Goal: Use online tool/utility: Use online tool/utility

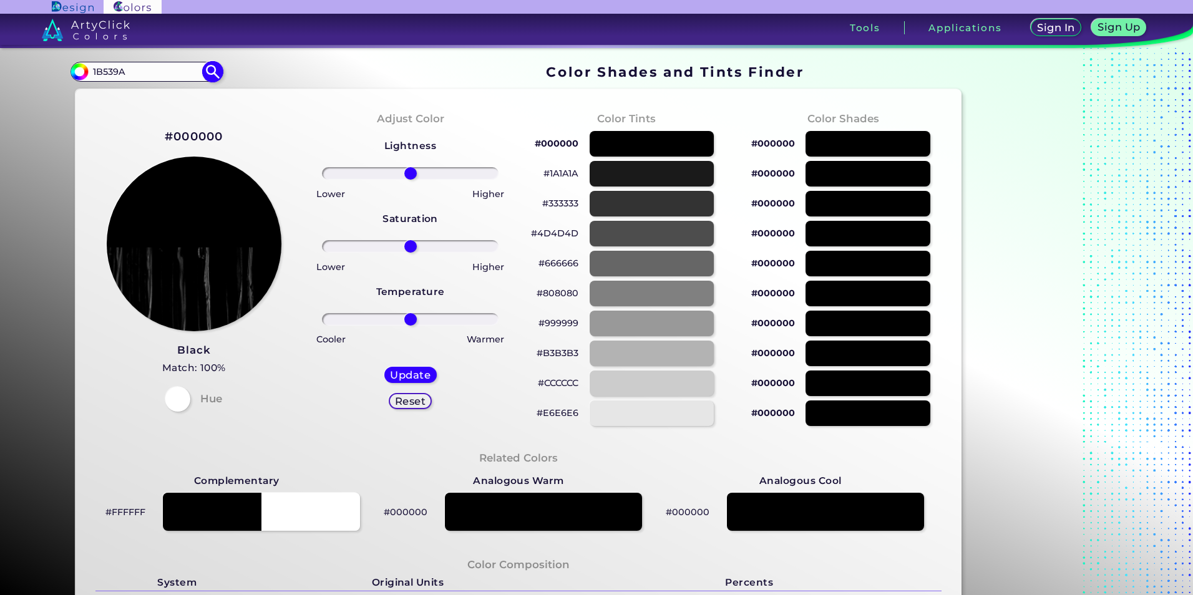
type input "1B539A"
click at [203, 71] on img at bounding box center [213, 72] width 22 height 22
type input "#000000"
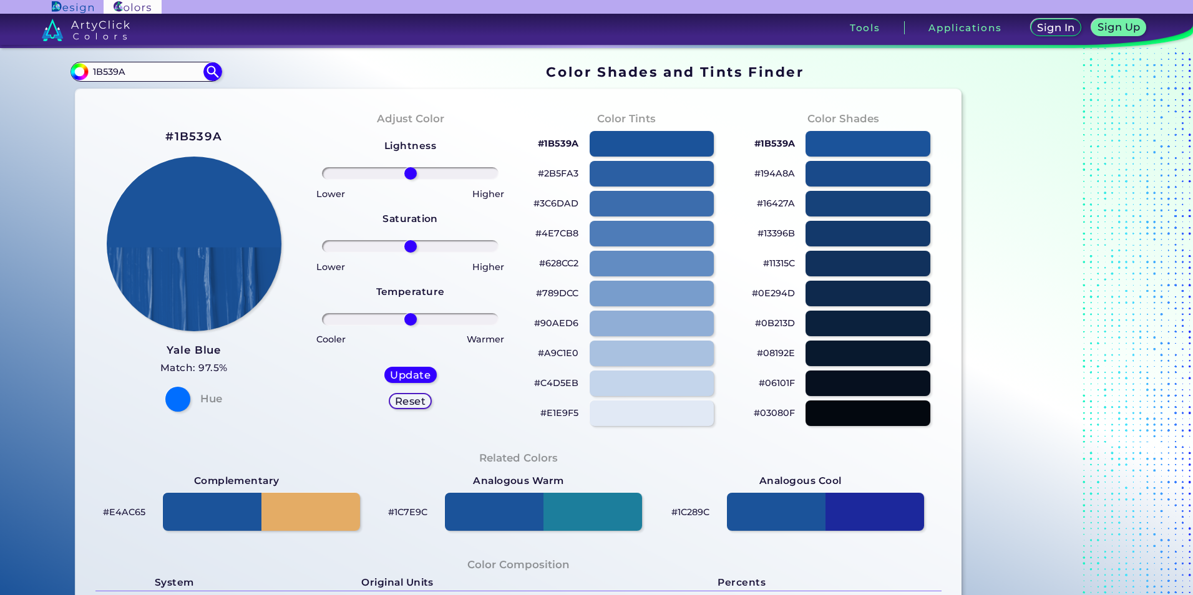
click at [557, 205] on p "#3C6DAD" at bounding box center [556, 203] width 45 height 15
click at [553, 263] on p "#628CC2" at bounding box center [558, 263] width 39 height 15
click at [562, 321] on p "#90AED6" at bounding box center [556, 323] width 44 height 15
click at [559, 409] on p "#E1E9F5" at bounding box center [560, 413] width 38 height 15
click at [551, 142] on p "#1B539A" at bounding box center [558, 143] width 41 height 15
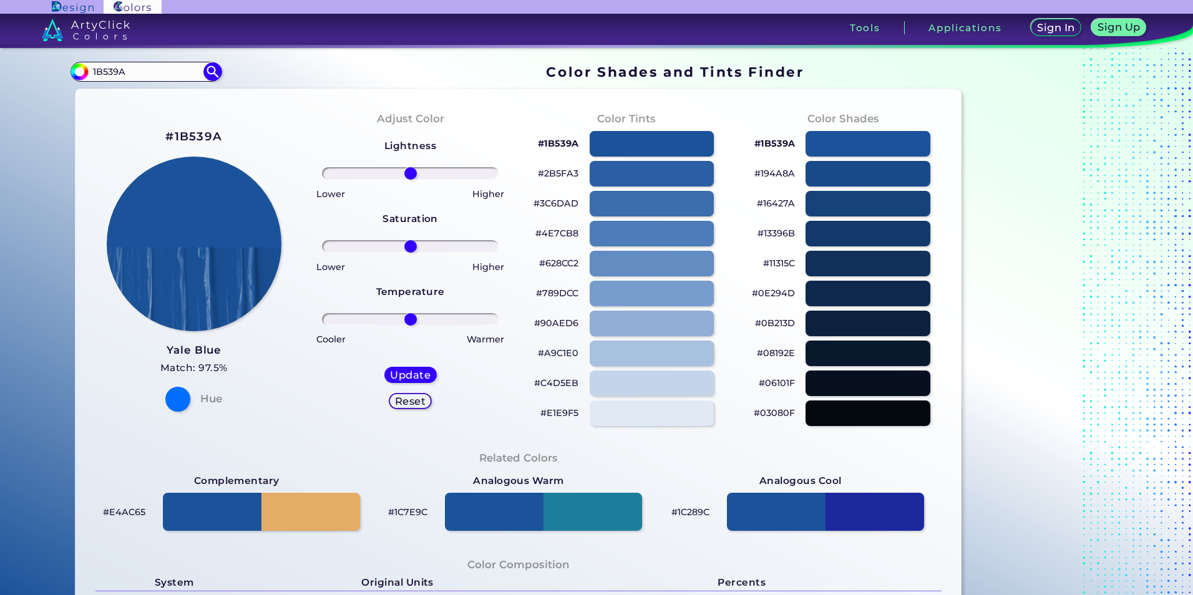
click at [552, 206] on p "#3C6DAD" at bounding box center [556, 203] width 45 height 15
click at [556, 268] on p "#628CC2" at bounding box center [558, 263] width 39 height 15
click at [563, 411] on p "#E1E9F5" at bounding box center [560, 413] width 38 height 15
click at [555, 382] on p "#C4D5EB" at bounding box center [556, 383] width 44 height 15
